Goal: Task Accomplishment & Management: Complete application form

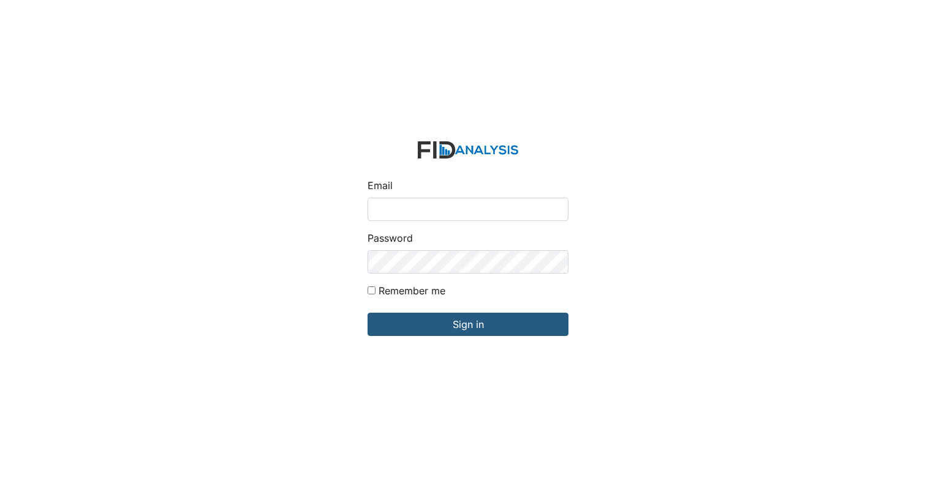
type input "[EMAIL_ADDRESS][DOMAIN_NAME]"
click at [367, 313] on input "Sign in" at bounding box center [467, 324] width 201 height 23
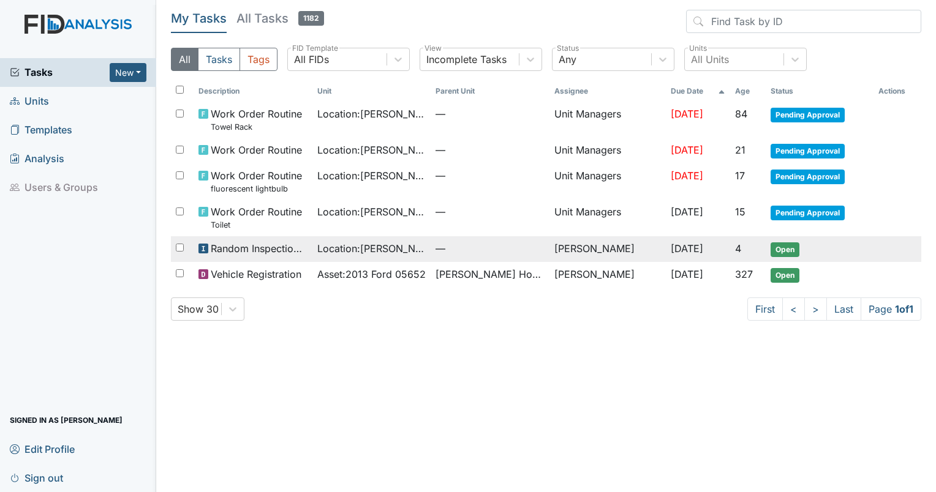
click at [774, 254] on span "Open" at bounding box center [784, 249] width 29 height 15
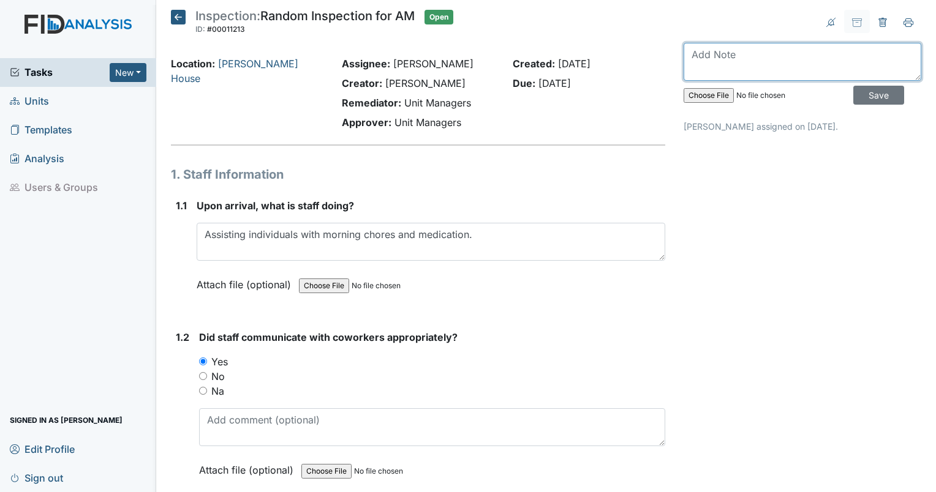
click at [703, 63] on textarea at bounding box center [802, 62] width 238 height 38
type textarea "Random completed on 8/22/2025 wasn't able to complete due to FID being down."
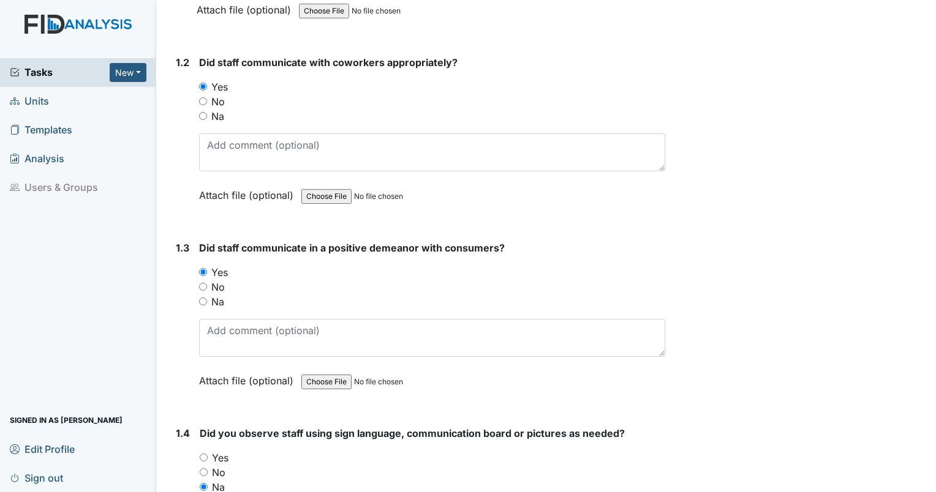
scroll to position [280, 0]
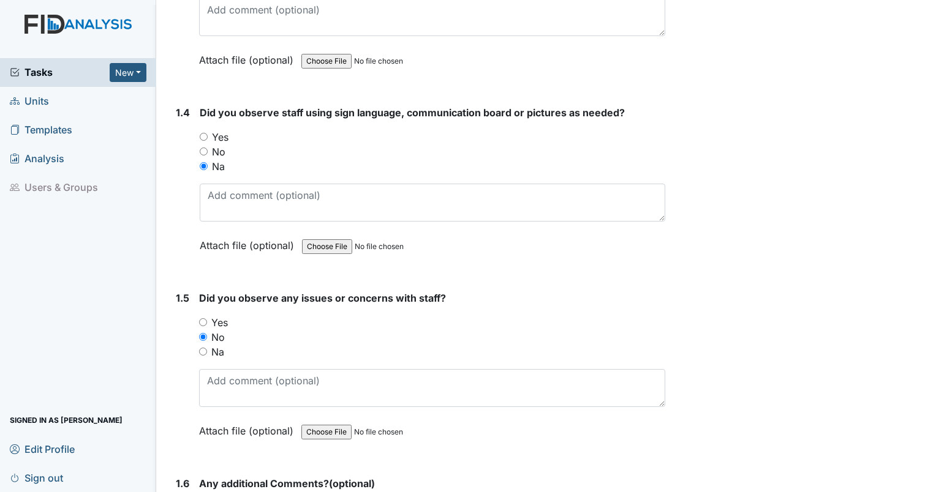
scroll to position [601, 0]
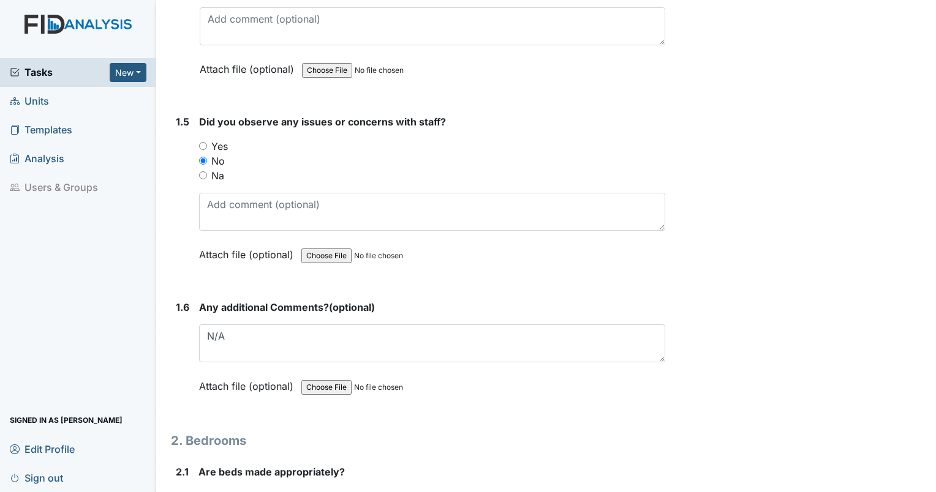
scroll to position [793, 0]
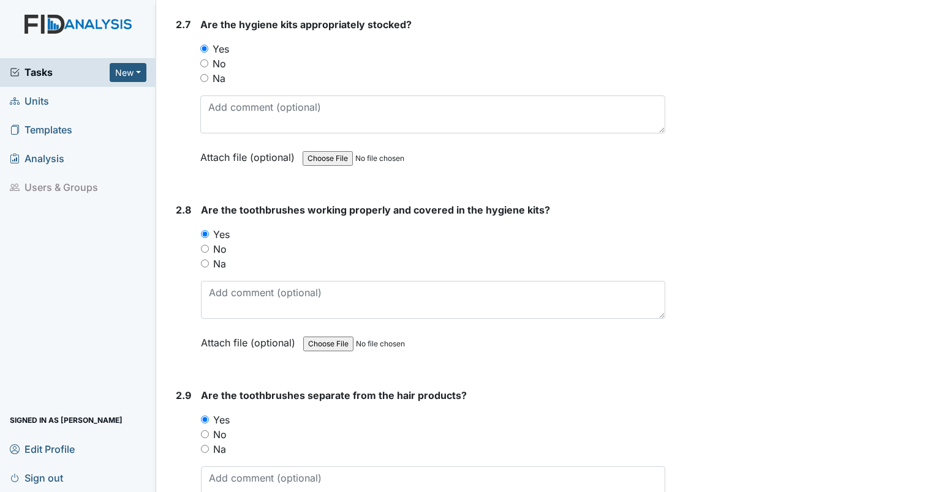
scroll to position [2323, 0]
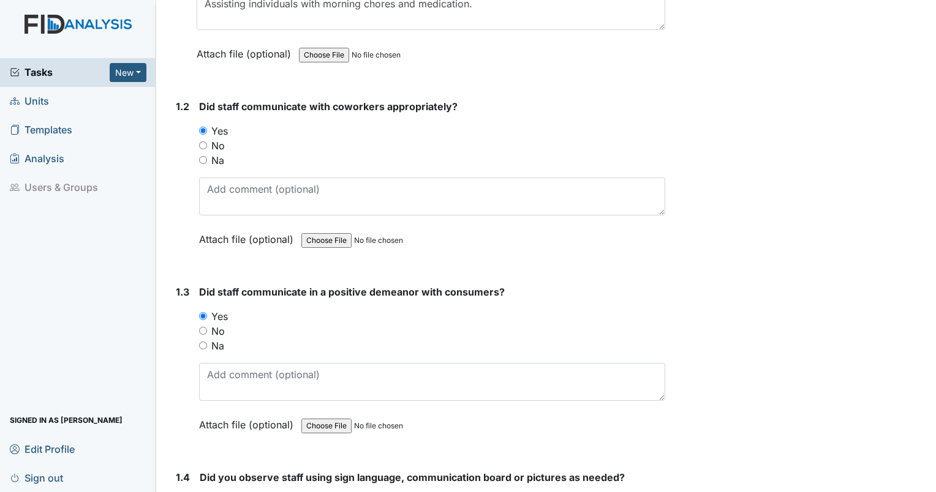
scroll to position [0, 0]
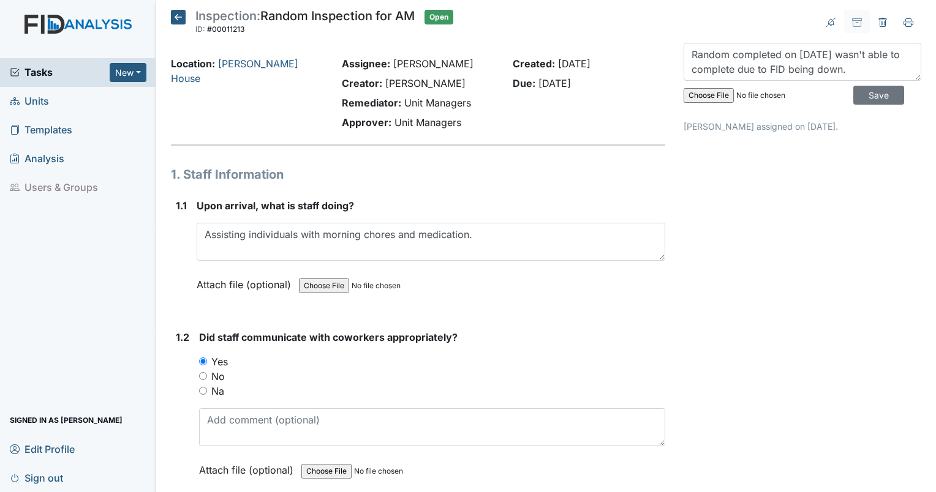
click at [698, 94] on input "file" at bounding box center [766, 95] width 167 height 29
type input "C:\fakepath\RandomAM082025.pdf"
click at [857, 69] on textarea "Random completed on 8/22/2025 wasn't able to complete due to FID being down." at bounding box center [802, 62] width 238 height 38
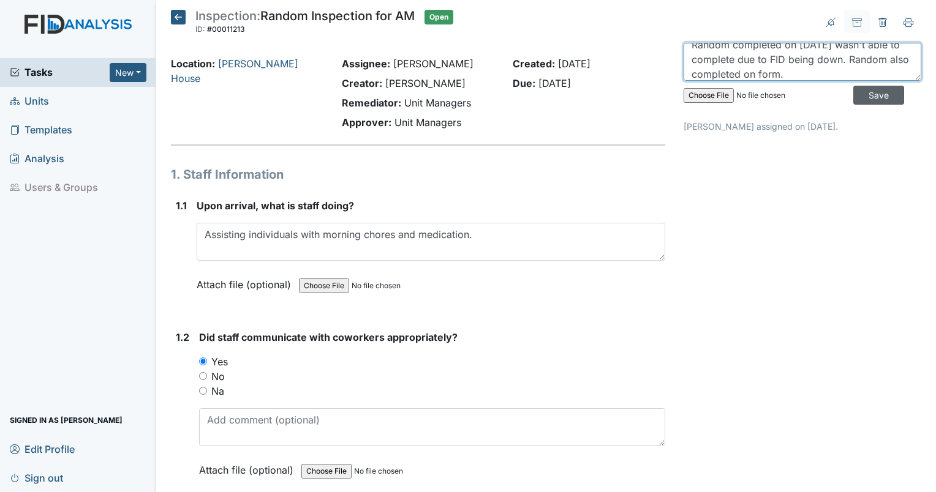
type textarea "Random completed on 8/22/2025 wasn't able to complete due to FID being down. Ra…"
click at [869, 97] on input "Save" at bounding box center [878, 95] width 51 height 19
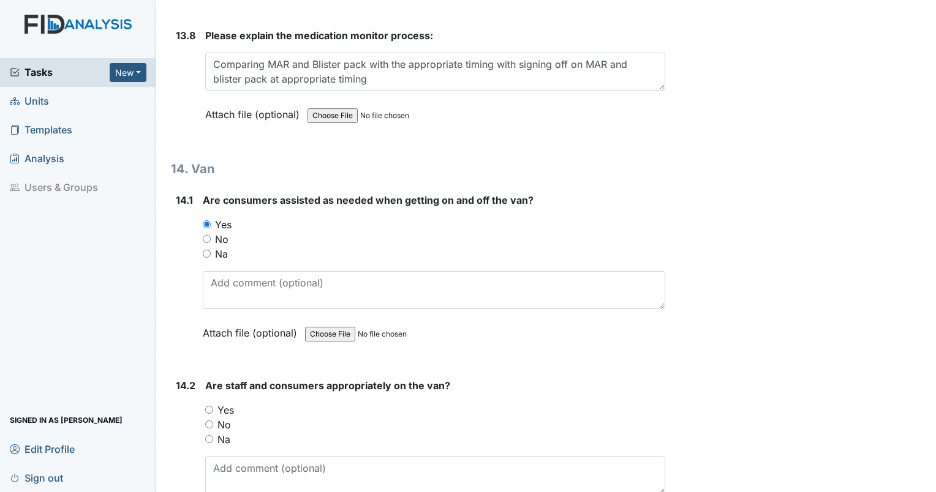
scroll to position [23124, 0]
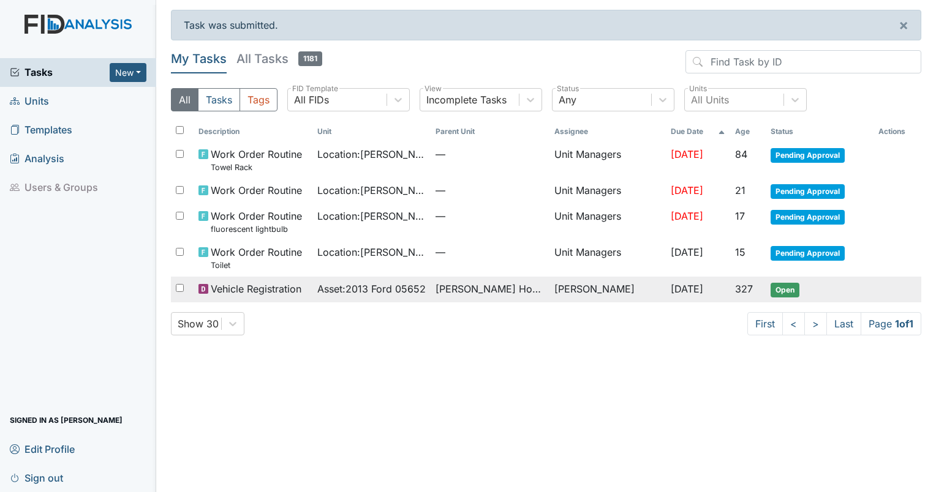
click at [789, 288] on span "Open" at bounding box center [784, 290] width 29 height 15
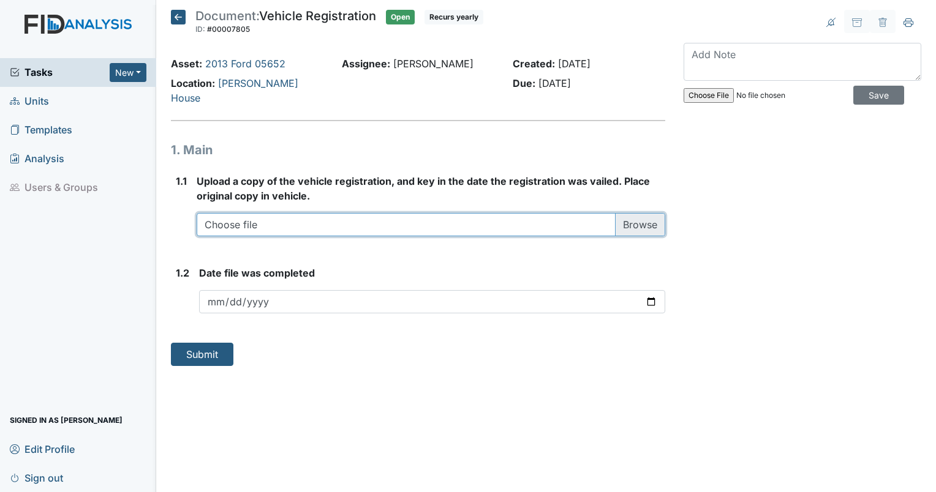
click at [646, 213] on input "file" at bounding box center [431, 224] width 468 height 23
type input "C:\fakepath\StateRegistration.pdf"
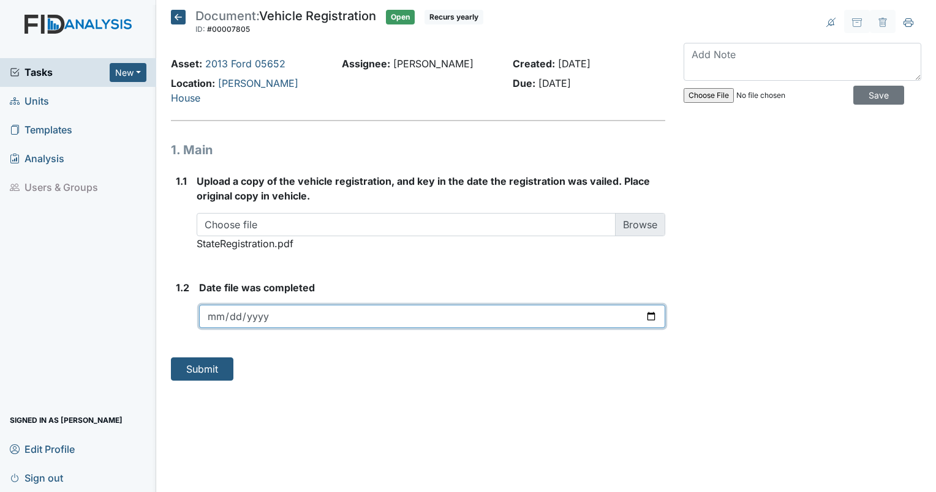
click at [241, 305] on input "date" at bounding box center [432, 316] width 466 height 23
click at [216, 305] on input "date" at bounding box center [432, 316] width 466 height 23
type input "2025-08-20"
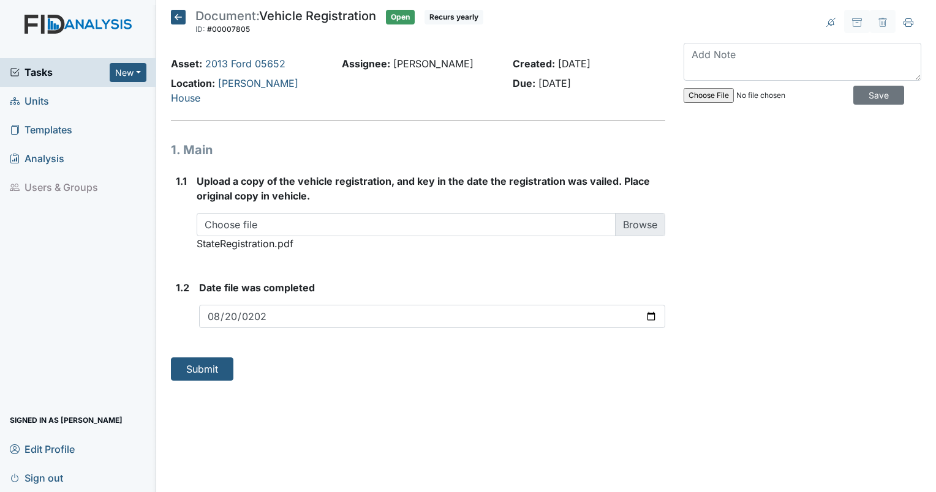
click at [702, 92] on input "file" at bounding box center [766, 95] width 167 height 29
type input "C:\fakepath\StateRegistration.pdf"
click at [210, 358] on button "Submit" at bounding box center [202, 369] width 62 height 23
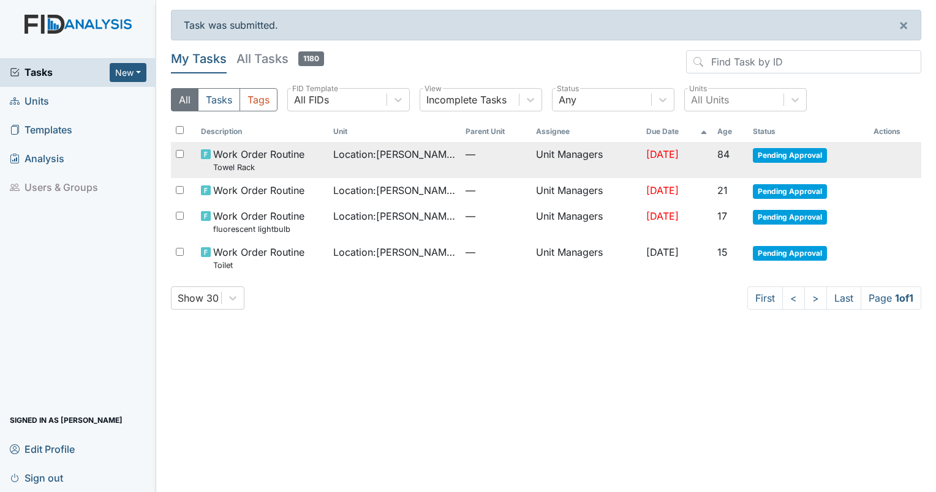
click at [812, 157] on span "Pending Approval" at bounding box center [789, 155] width 74 height 15
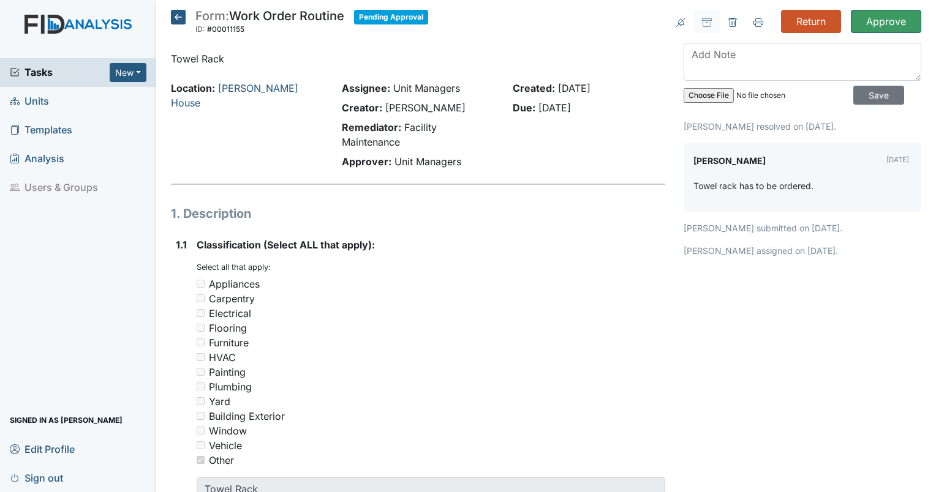
click at [179, 21] on icon at bounding box center [178, 17] width 15 height 15
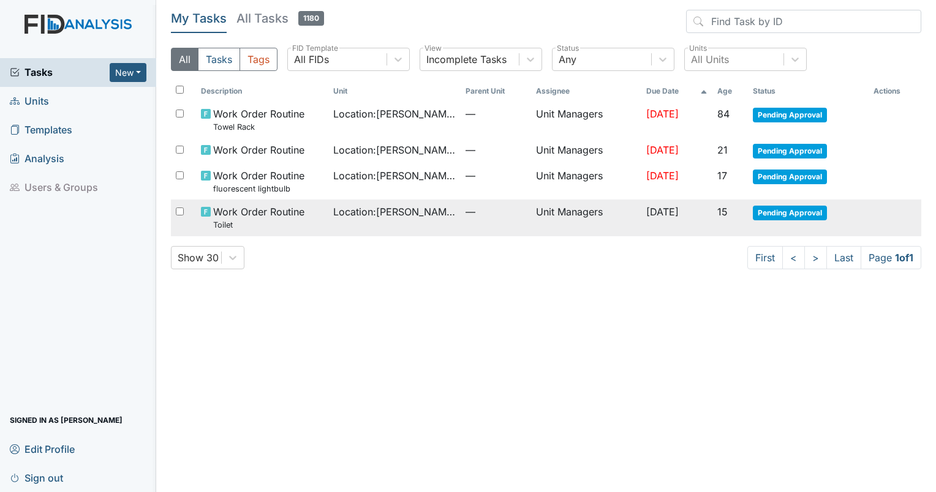
click at [775, 214] on span "Pending Approval" at bounding box center [789, 213] width 74 height 15
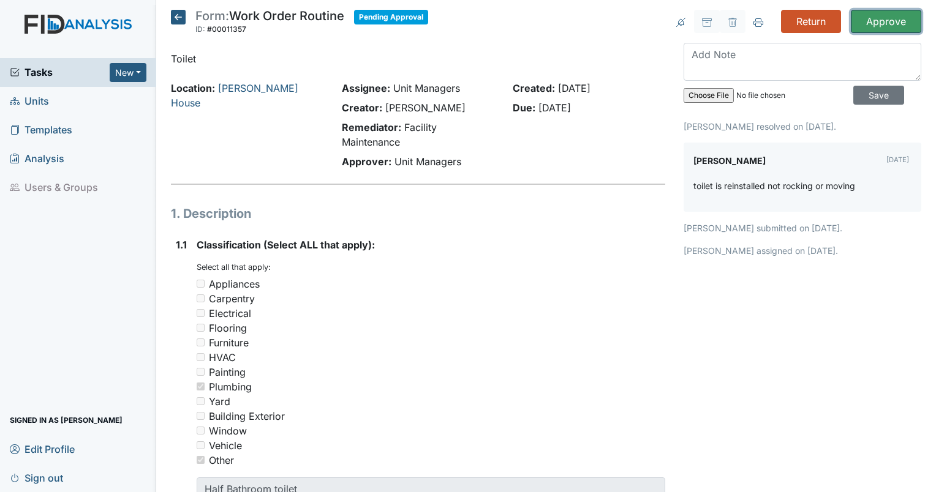
click at [850, 21] on input "Approve" at bounding box center [885, 21] width 70 height 23
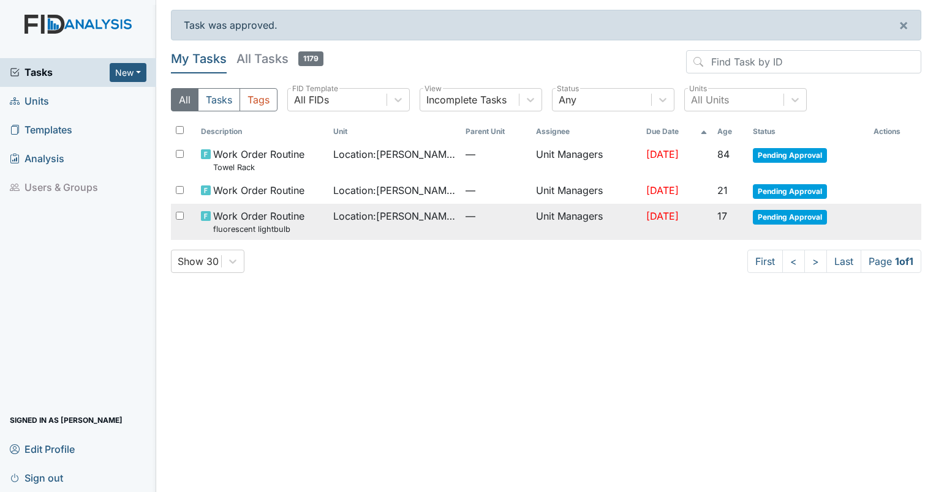
click at [435, 220] on div "Location : [PERSON_NAME][GEOGRAPHIC_DATA]" at bounding box center [394, 216] width 122 height 15
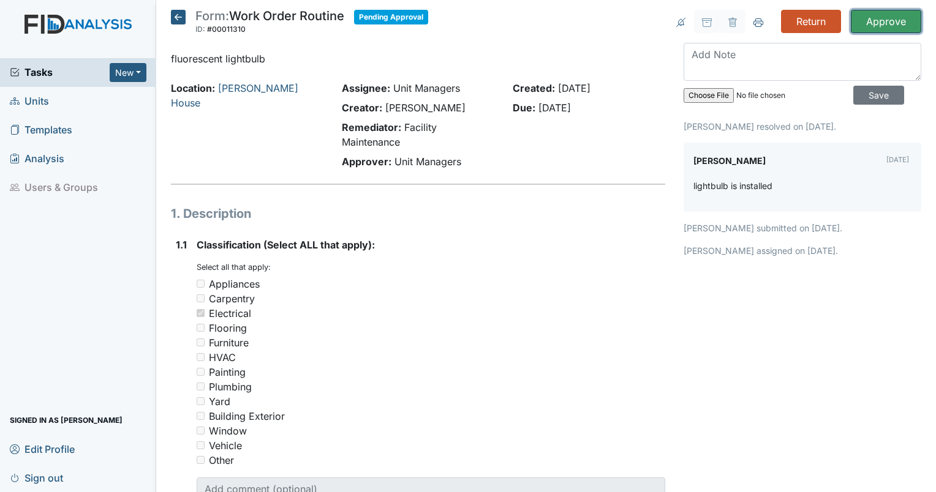
click at [855, 17] on input "Approve" at bounding box center [885, 21] width 70 height 23
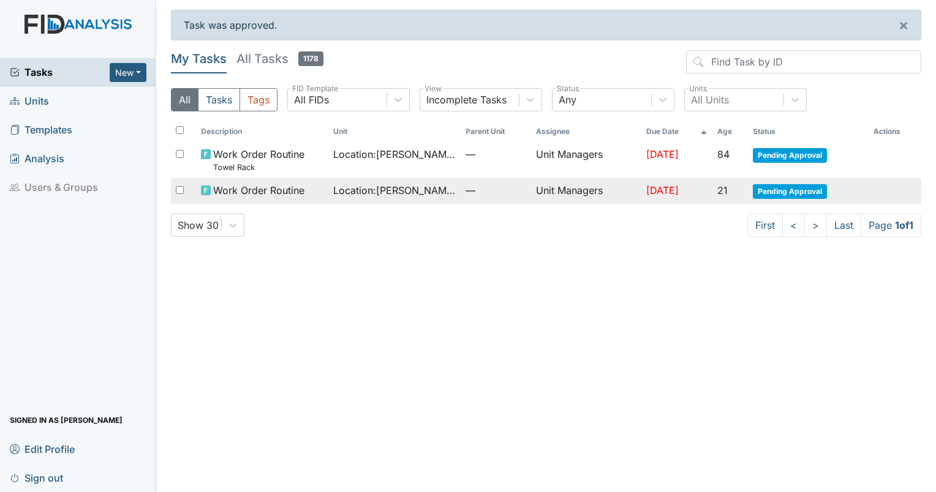
click at [786, 192] on span "Pending Approval" at bounding box center [789, 191] width 74 height 15
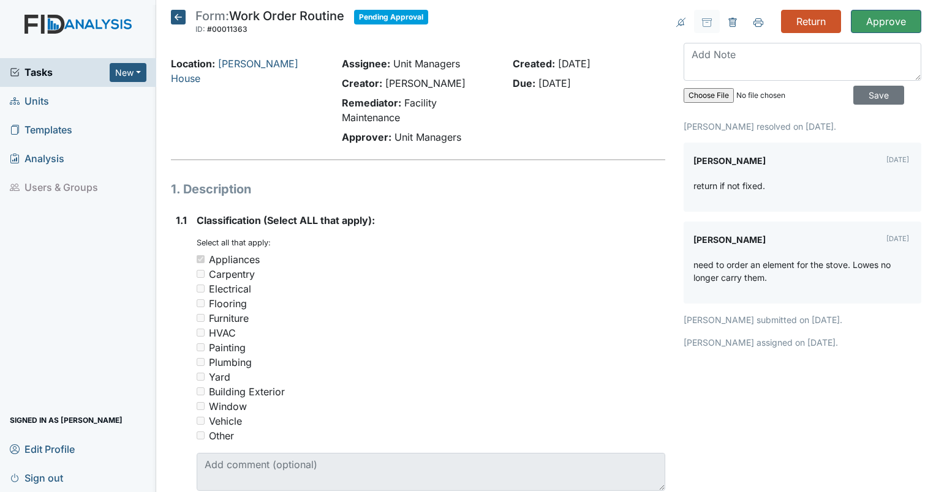
click at [174, 18] on icon at bounding box center [178, 17] width 15 height 15
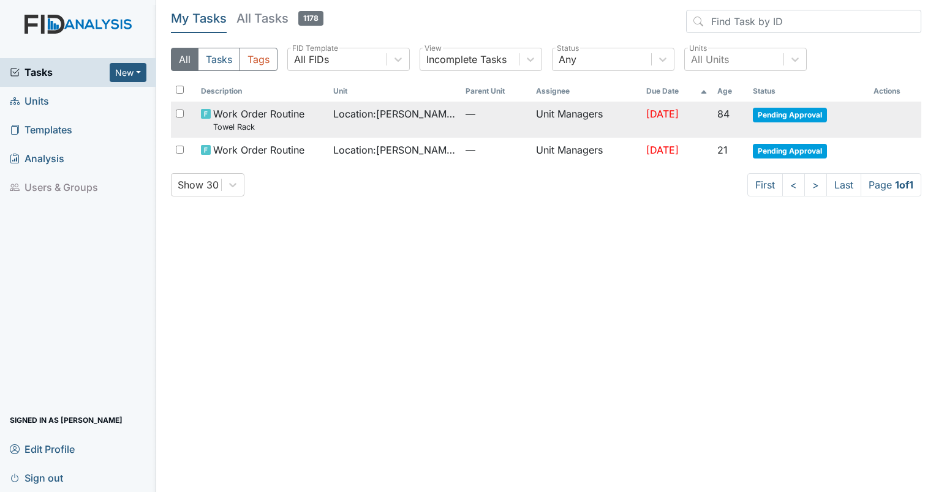
click at [798, 118] on span "Pending Approval" at bounding box center [789, 115] width 74 height 15
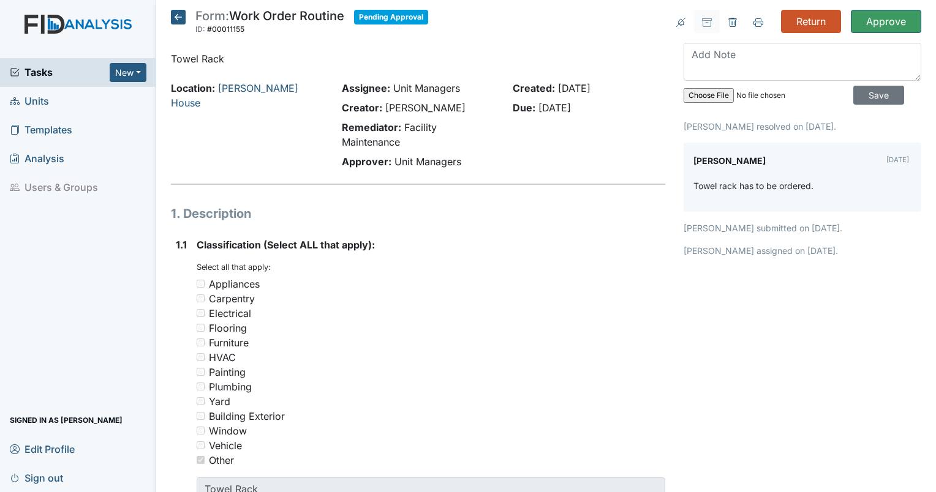
click at [181, 17] on icon at bounding box center [178, 17] width 15 height 15
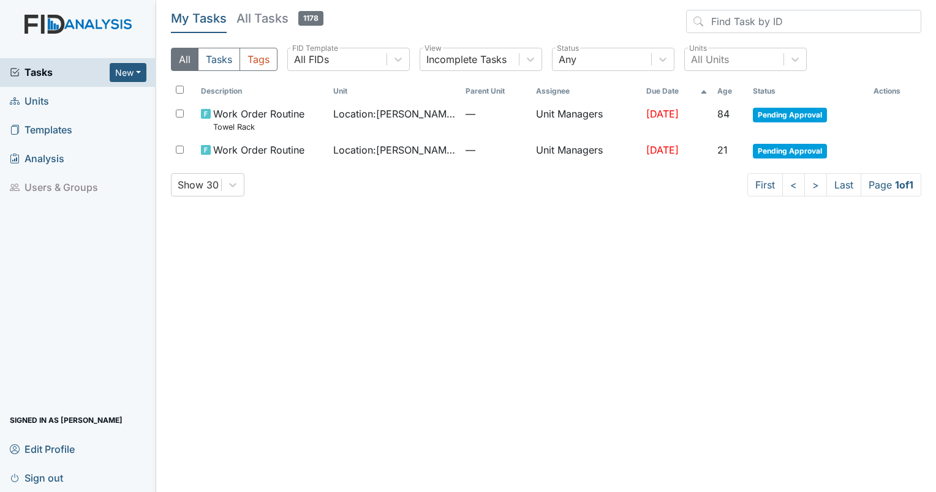
click at [34, 476] on span "Sign out" at bounding box center [36, 477] width 53 height 19
